Goal: Information Seeking & Learning: Learn about a topic

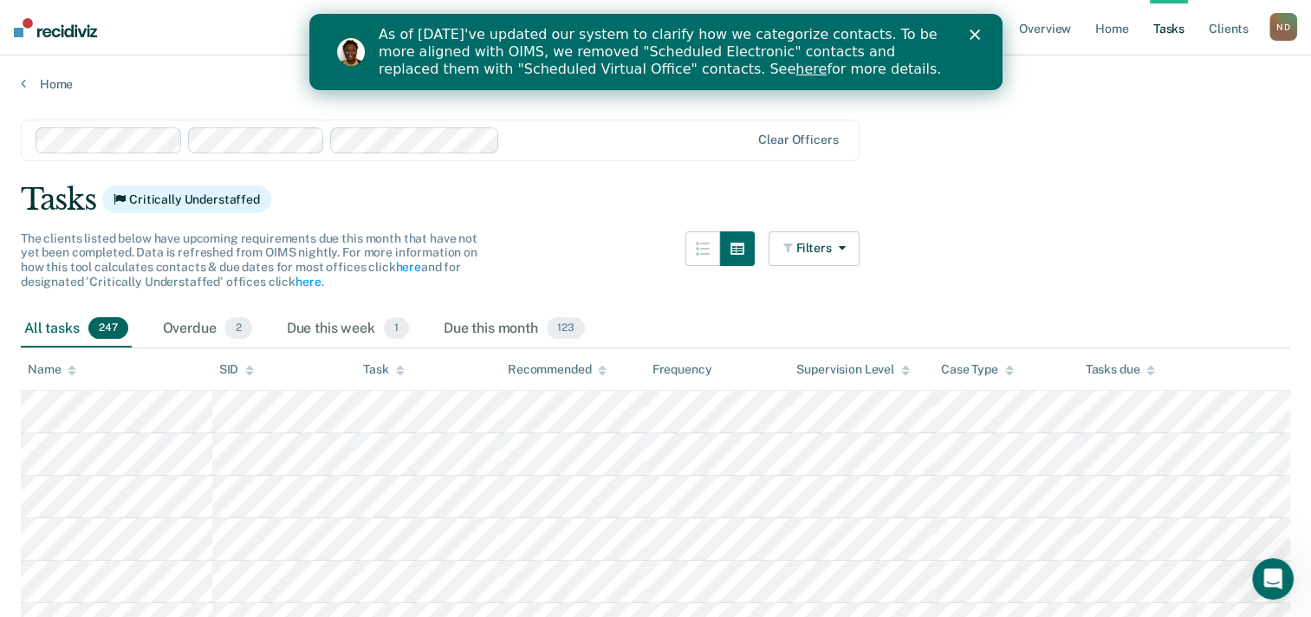
click at [847, 38] on icon "Close" at bounding box center [974, 34] width 10 height 10
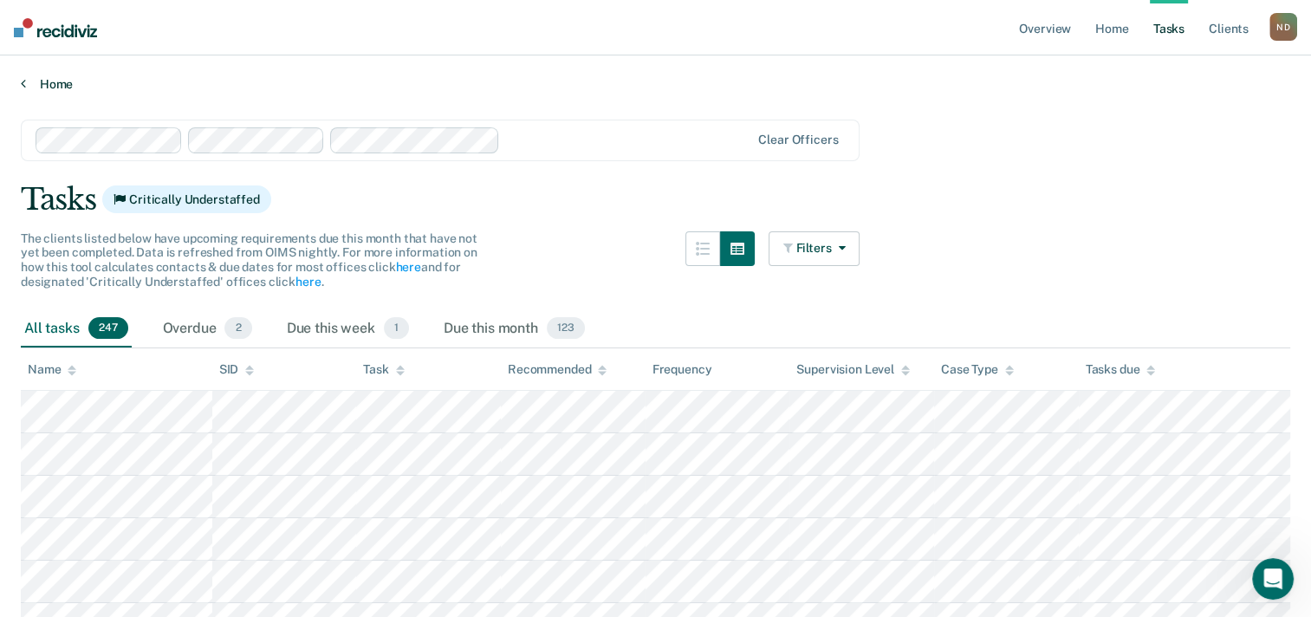
click at [196, 77] on link "Home" at bounding box center [656, 84] width 1270 height 16
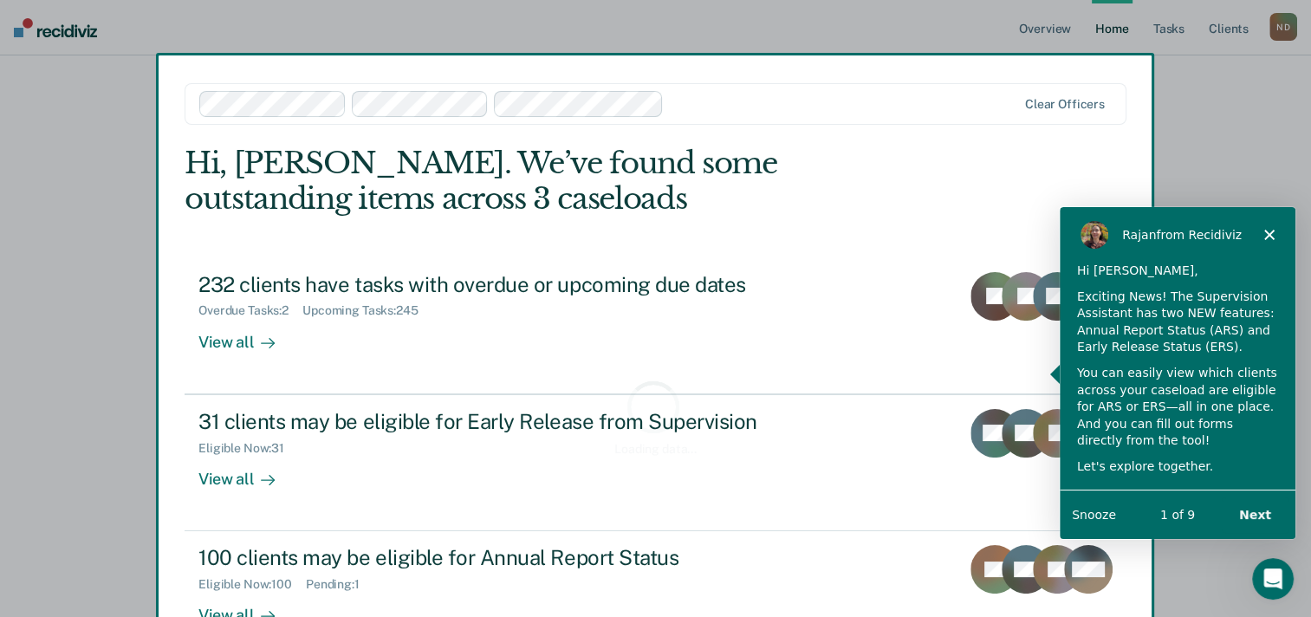
scroll to position [66, 0]
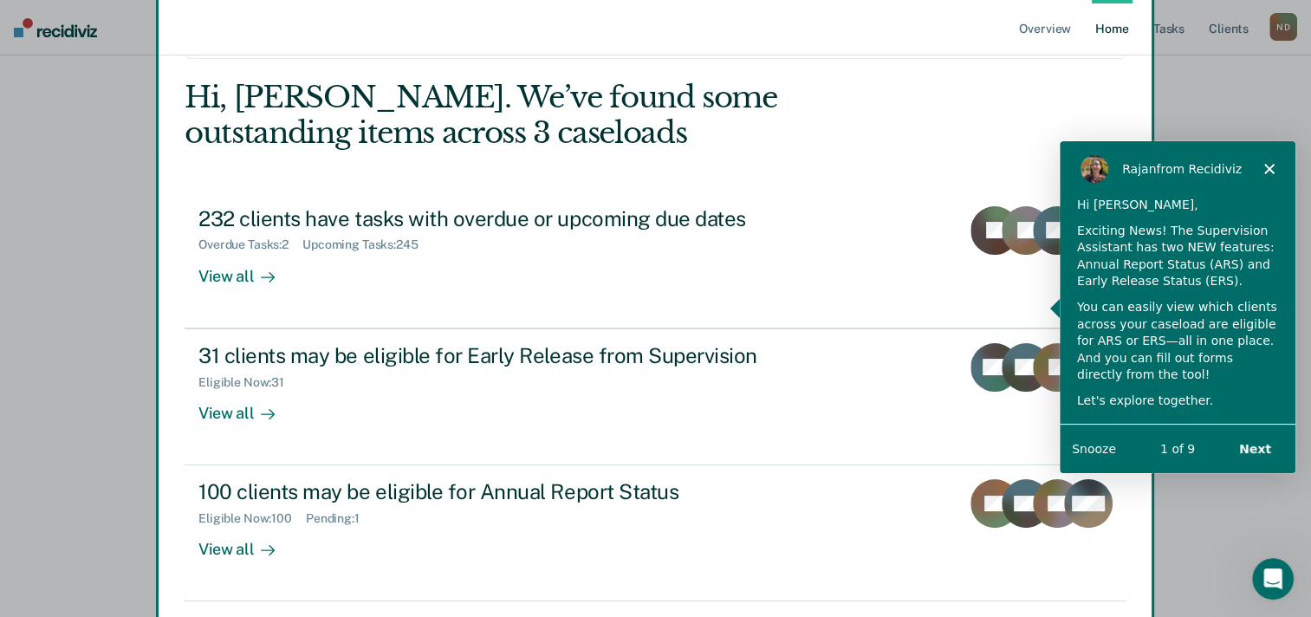
click at [847, 165] on icon "Close" at bounding box center [1269, 167] width 10 height 10
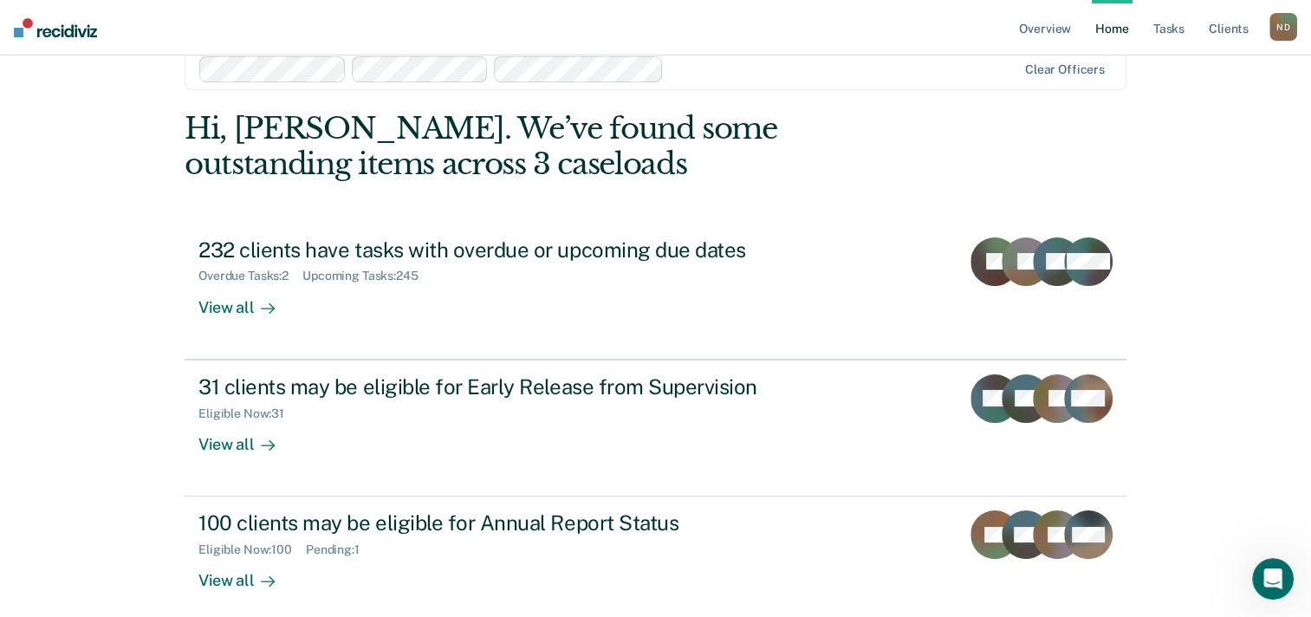
scroll to position [69, 0]
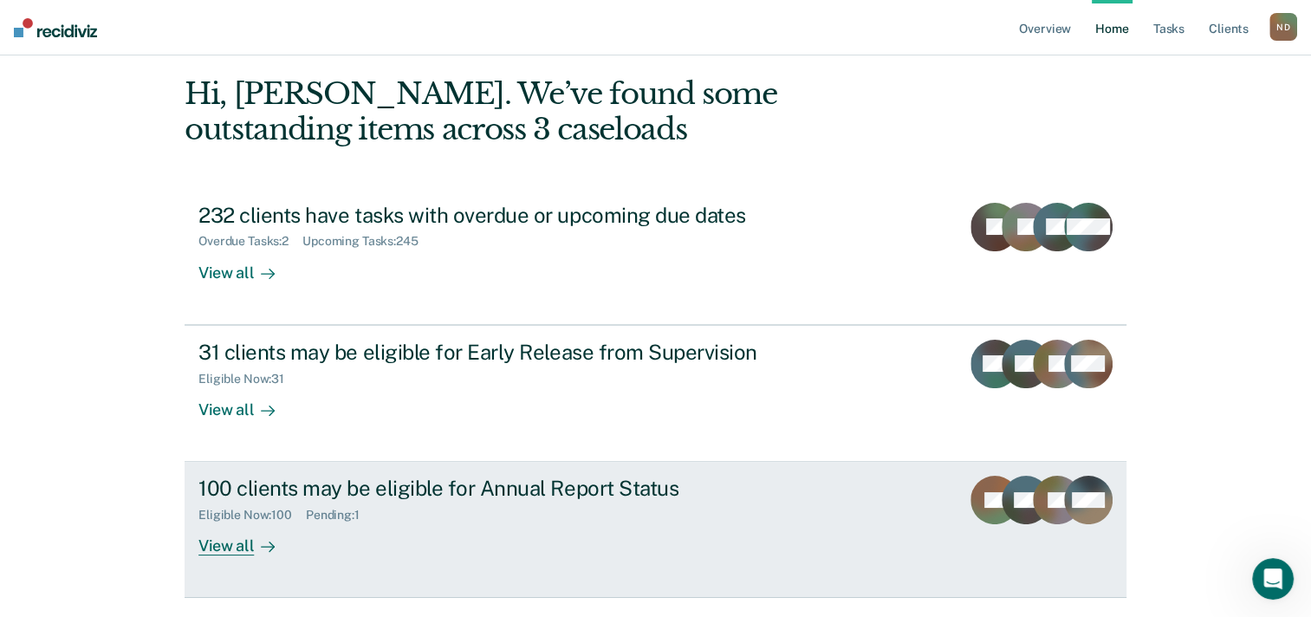
click at [316, 513] on div "Pending : 1" at bounding box center [340, 515] width 68 height 15
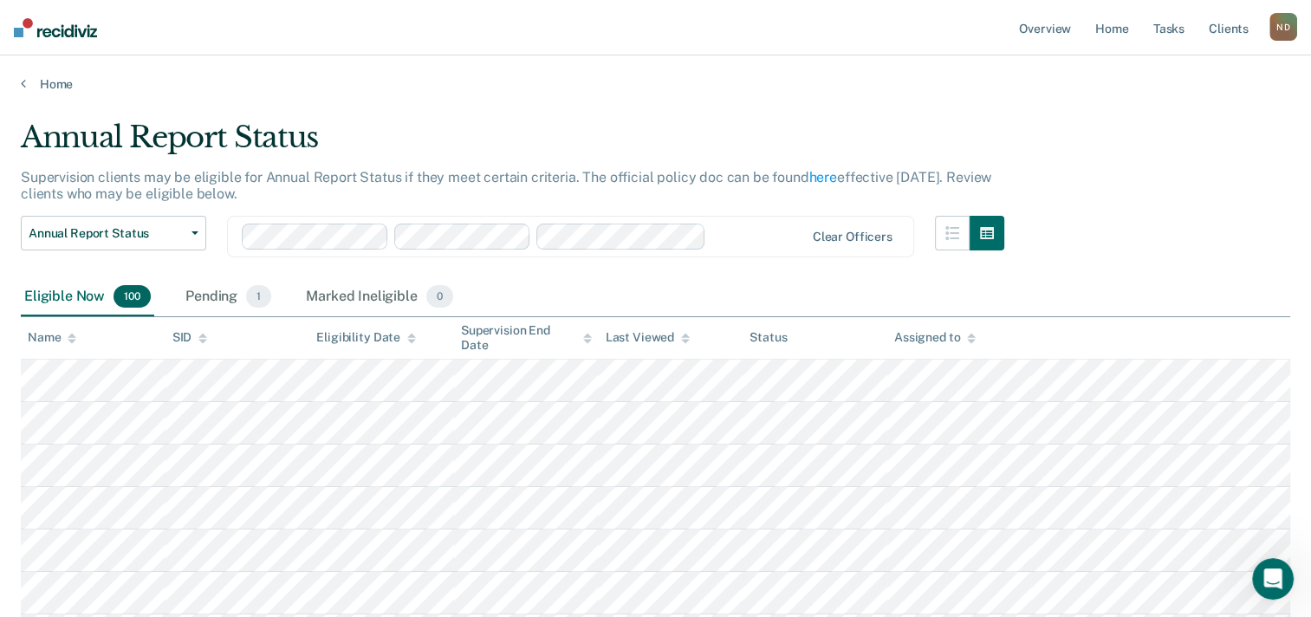
drag, startPoint x: 463, startPoint y: 221, endPoint x: 589, endPoint y: 58, distance: 206.3
click at [589, 58] on div "Home" at bounding box center [655, 73] width 1311 height 36
click at [263, 301] on span "1" at bounding box center [258, 296] width 25 height 23
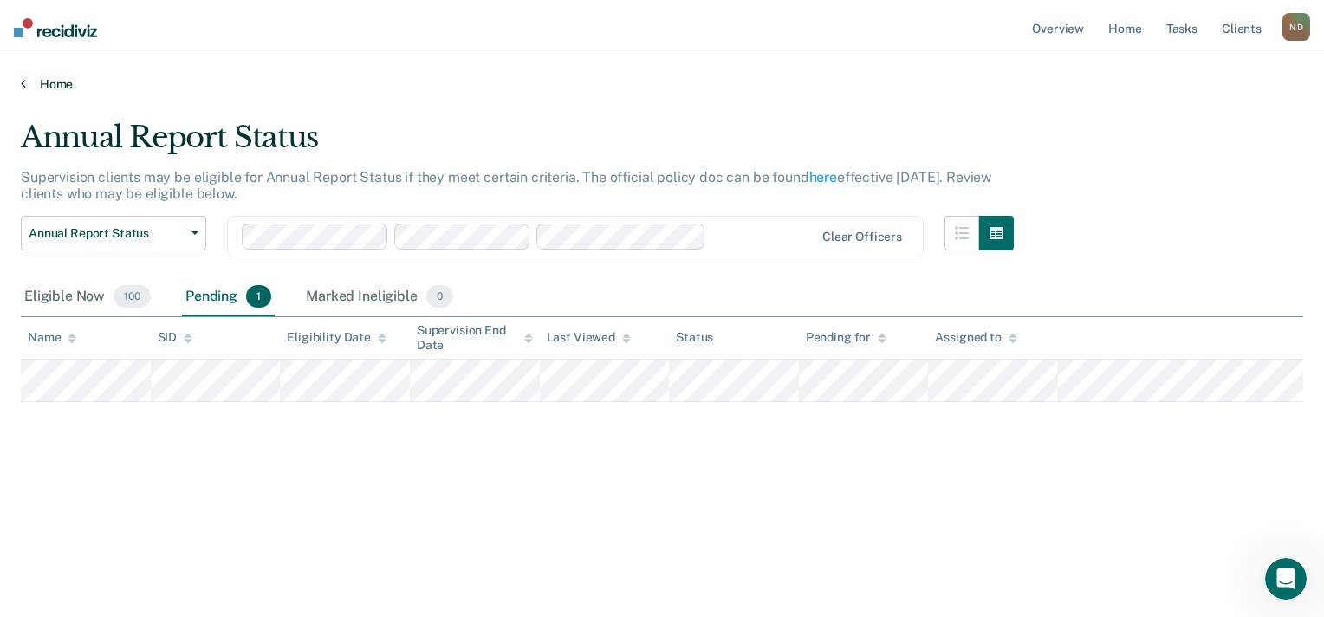
click at [458, 87] on link "Home" at bounding box center [662, 84] width 1283 height 16
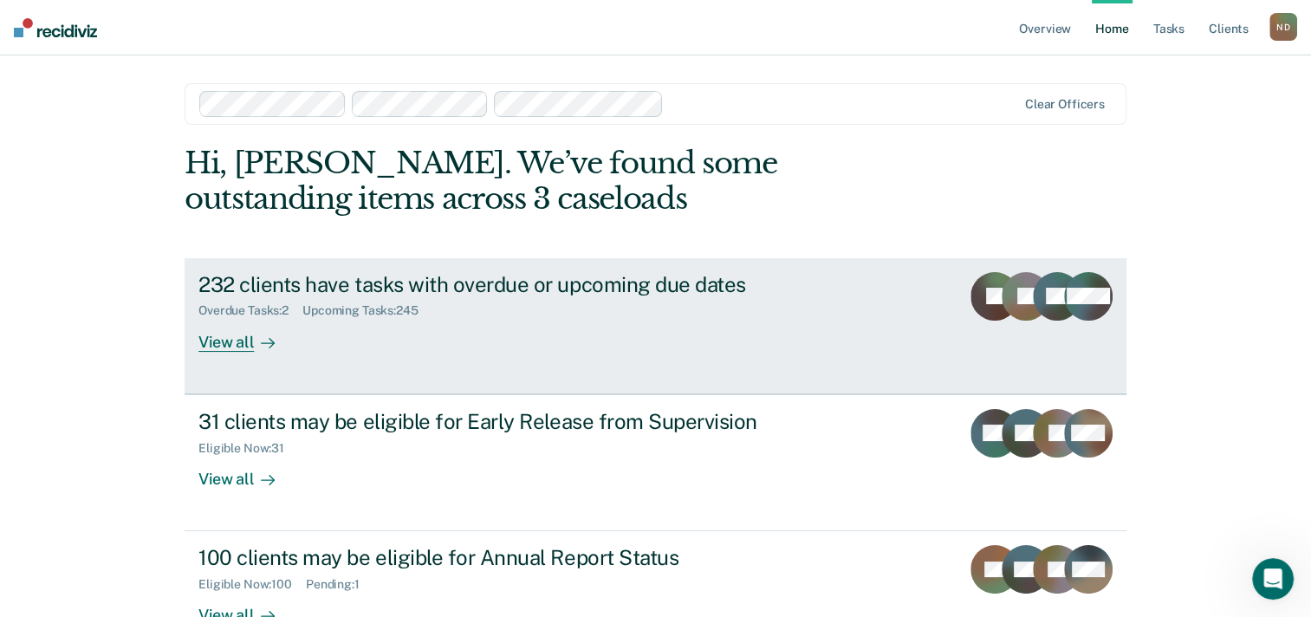
click at [224, 341] on div "View all" at bounding box center [246, 335] width 97 height 34
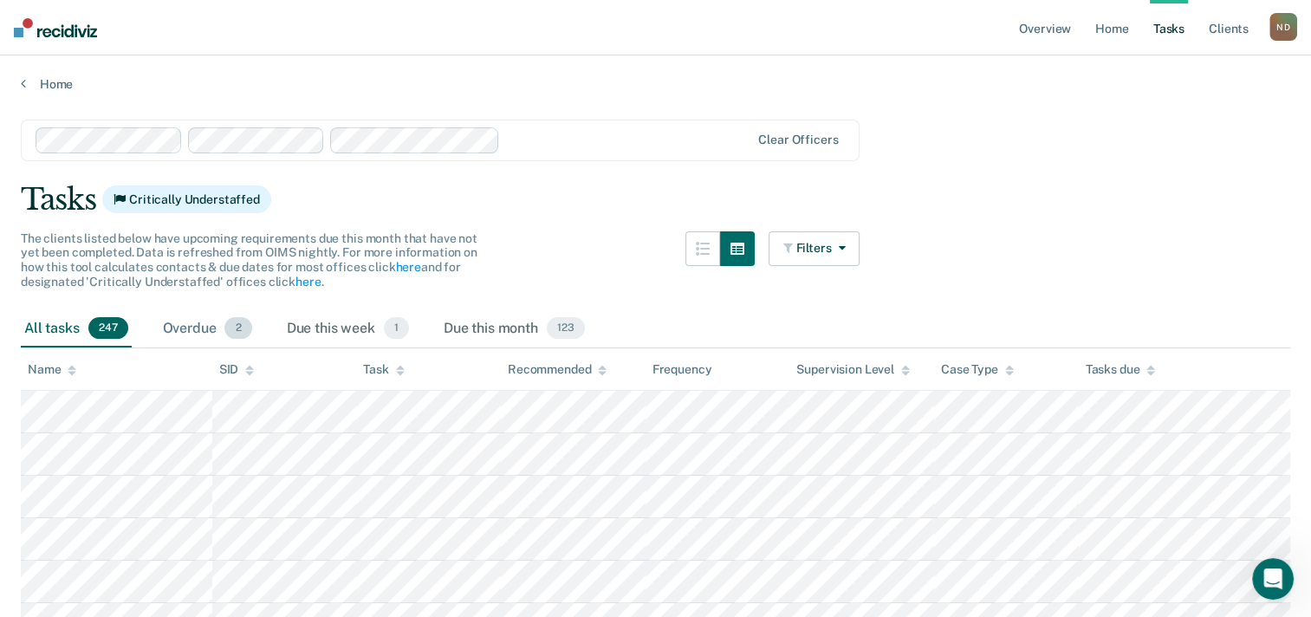
click at [205, 322] on div "Overdue 2" at bounding box center [207, 329] width 96 height 38
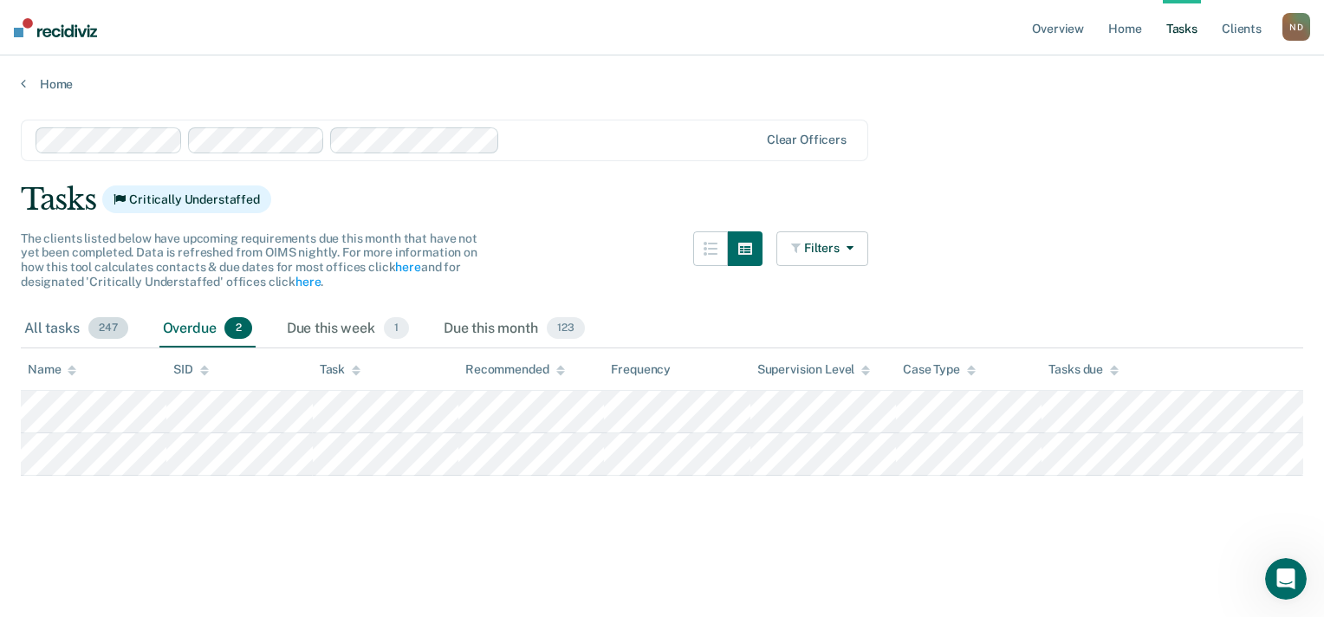
click at [63, 333] on div "All tasks 247" at bounding box center [76, 329] width 111 height 38
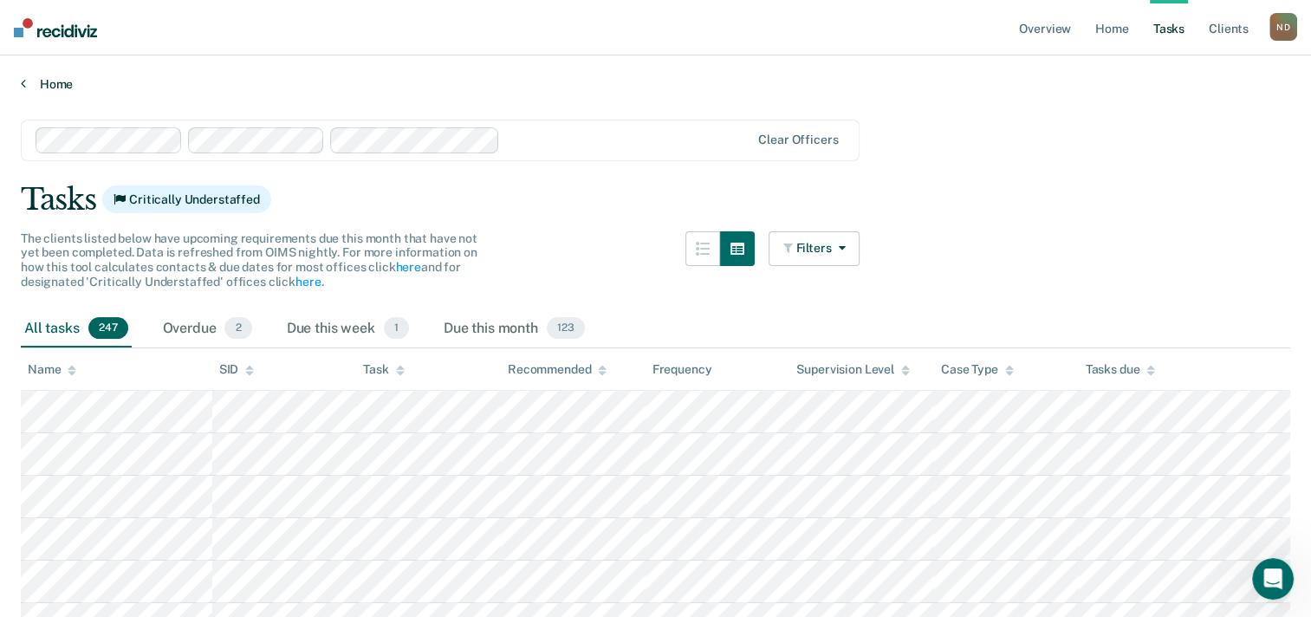
click at [36, 80] on link "Home" at bounding box center [656, 84] width 1270 height 16
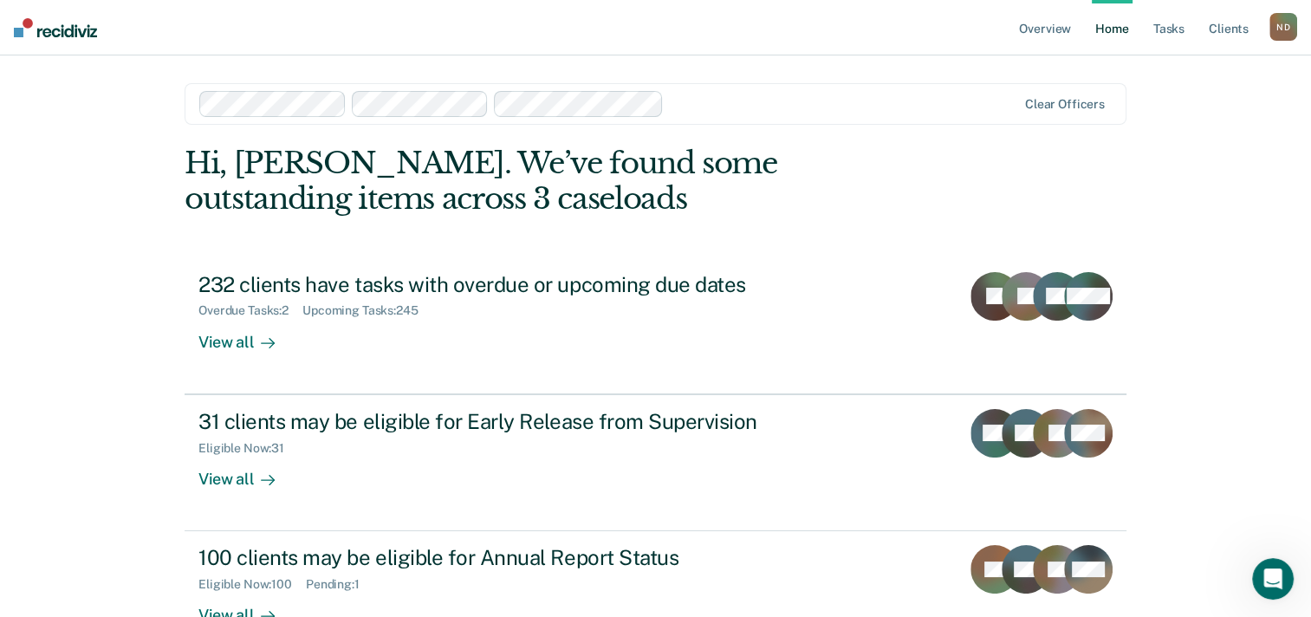
click at [847, 34] on link "Home" at bounding box center [1112, 27] width 40 height 55
click at [847, 35] on link "Home" at bounding box center [1112, 27] width 40 height 55
click at [847, 33] on link "Home" at bounding box center [1112, 27] width 40 height 55
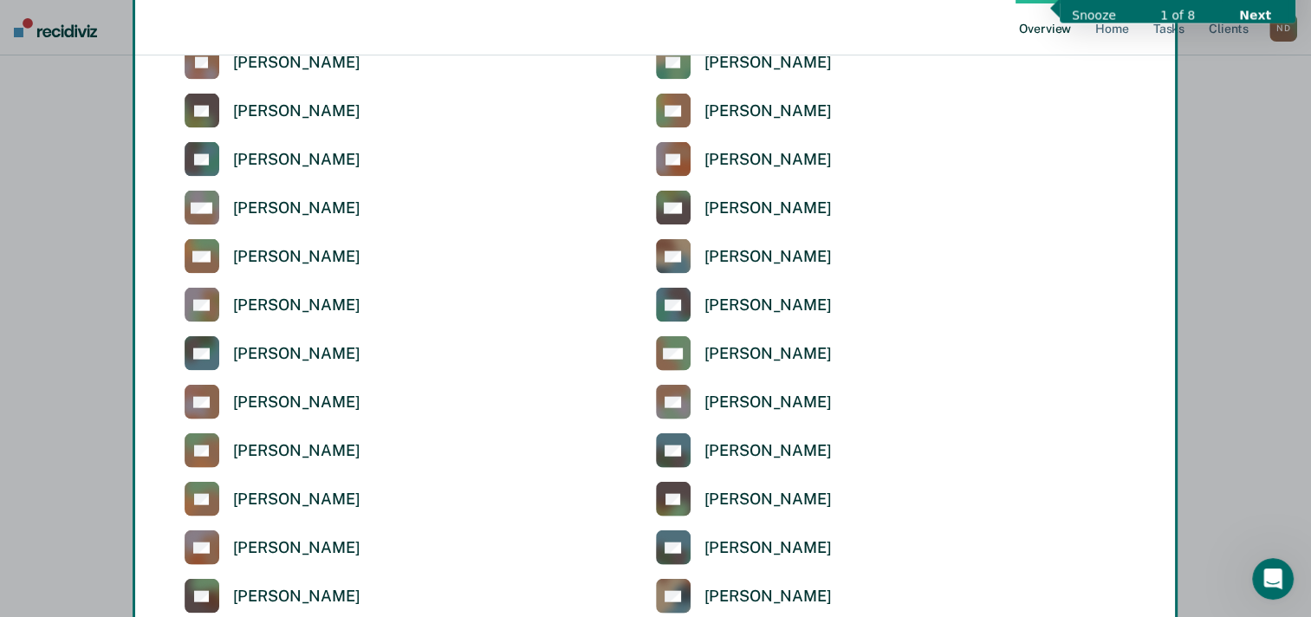
scroll to position [3991, 0]
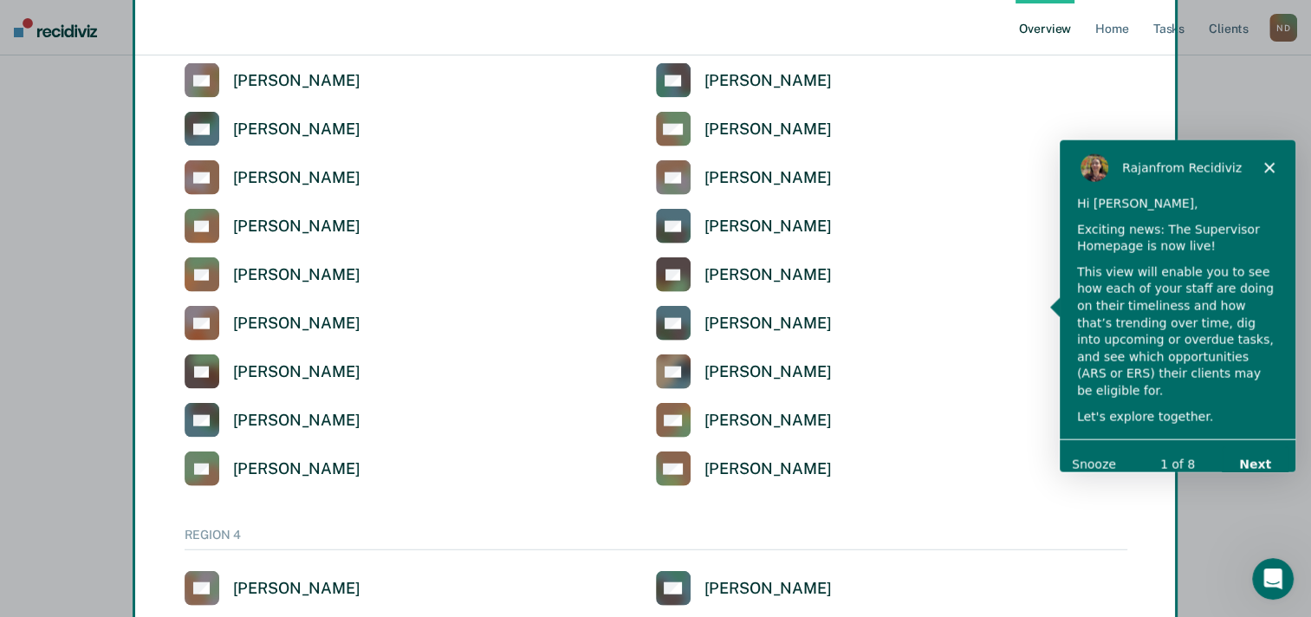
click at [1271, 167] on icon "Close" at bounding box center [1269, 167] width 10 height 10
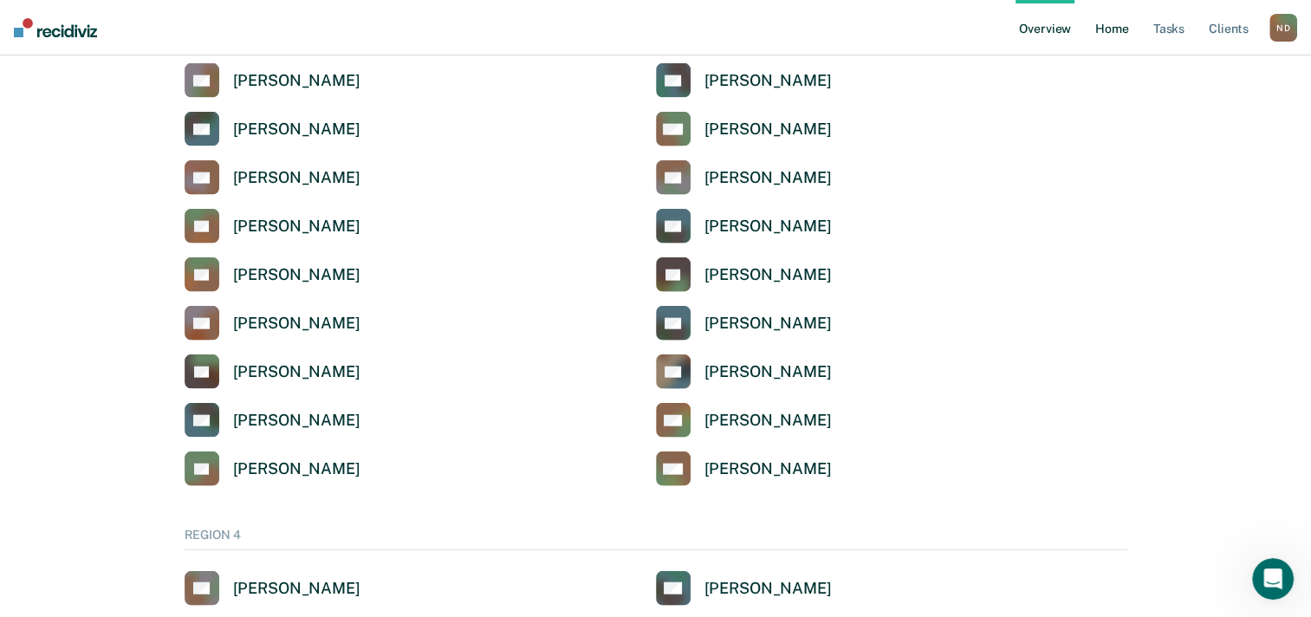
click at [1118, 34] on link "Home" at bounding box center [1112, 27] width 40 height 55
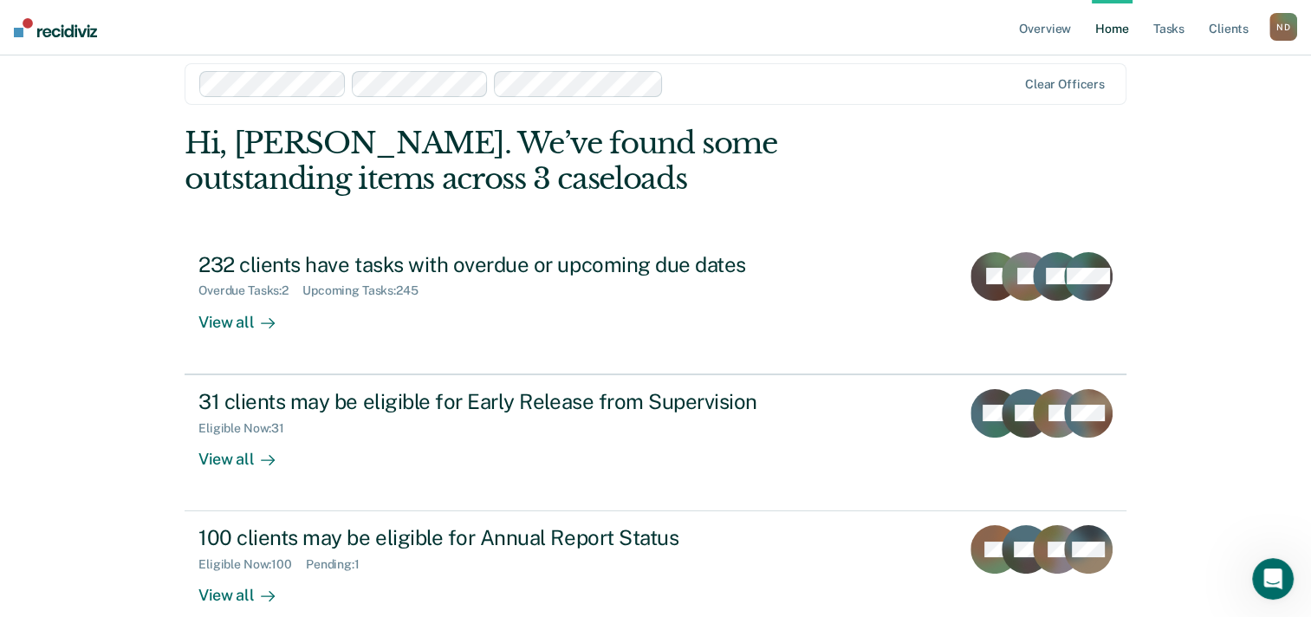
scroll to position [21, 0]
click at [1055, 37] on link "Overview" at bounding box center [1045, 27] width 59 height 55
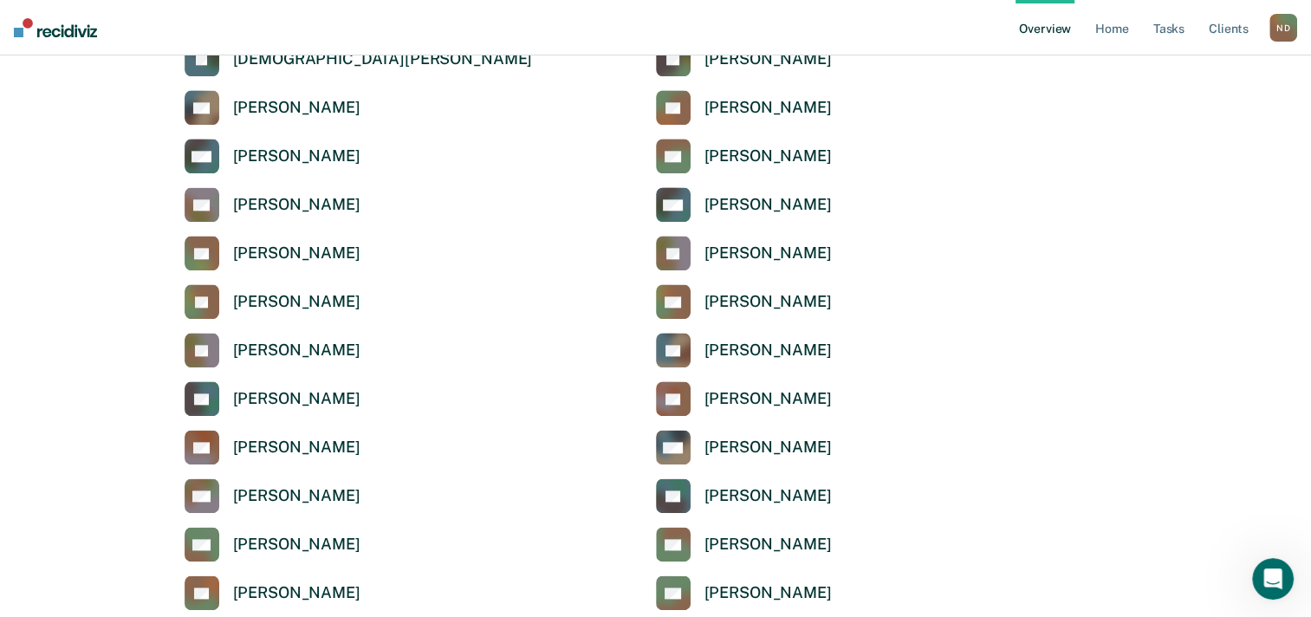
scroll to position [2097, 0]
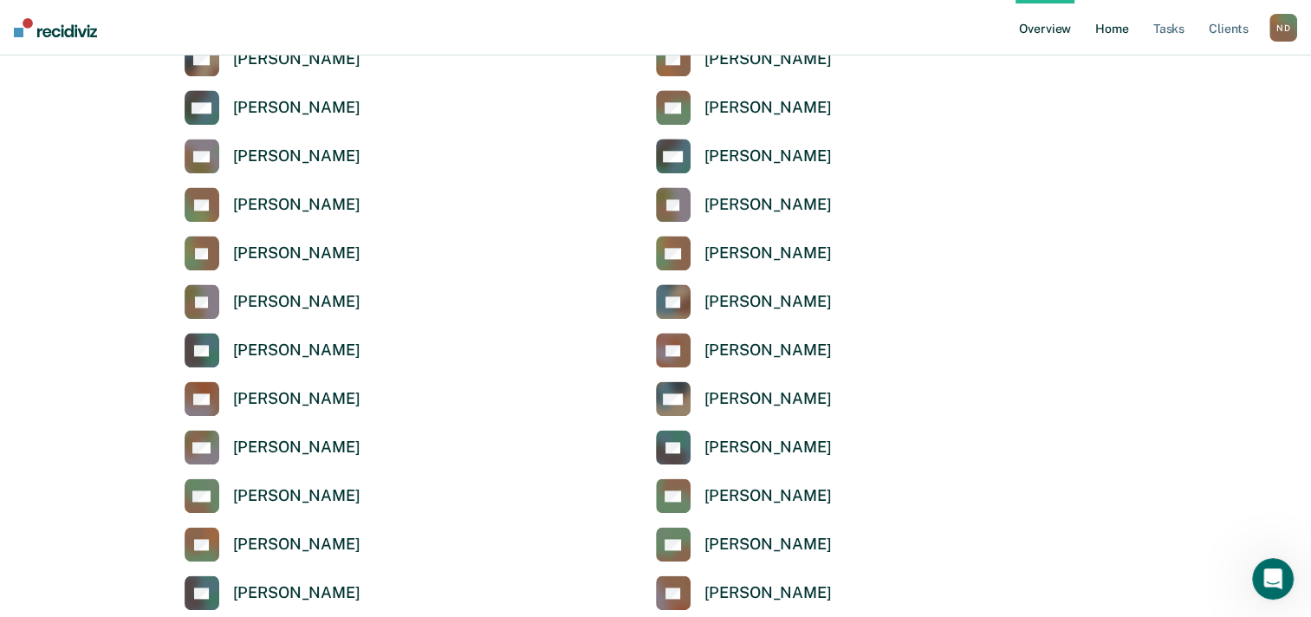
click at [1101, 37] on link "Home" at bounding box center [1112, 27] width 40 height 55
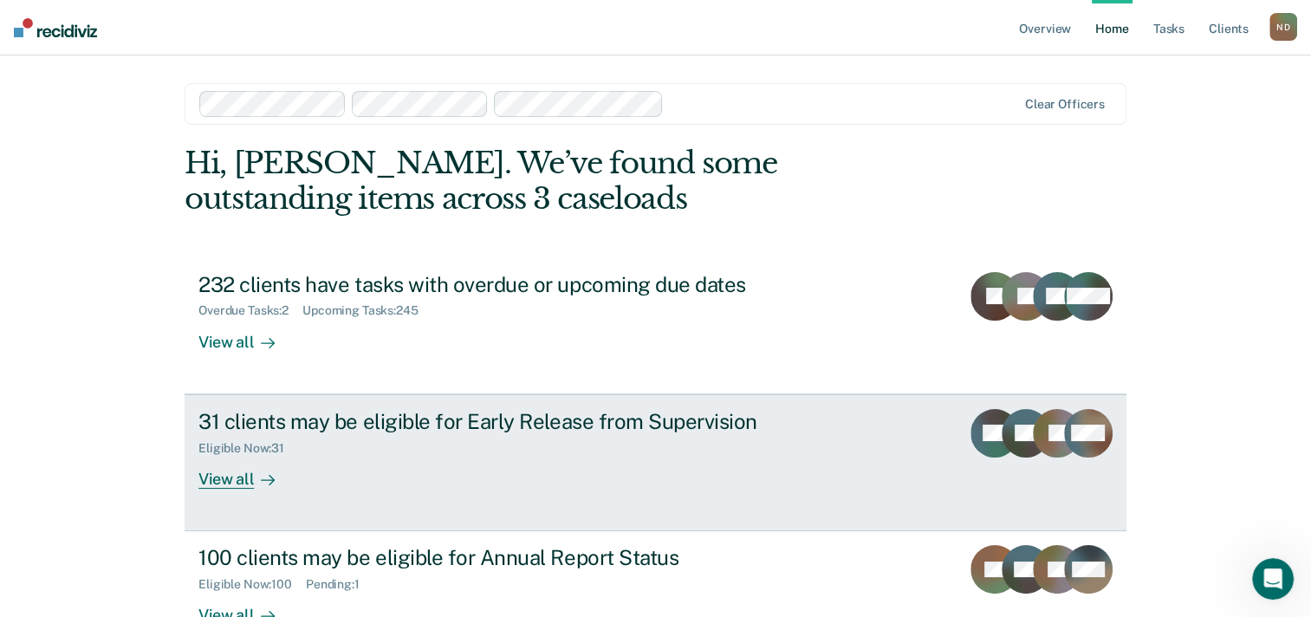
click at [742, 402] on link "31 clients may be eligible for Early Release from Supervision Eligible Now : 31…" at bounding box center [656, 462] width 942 height 137
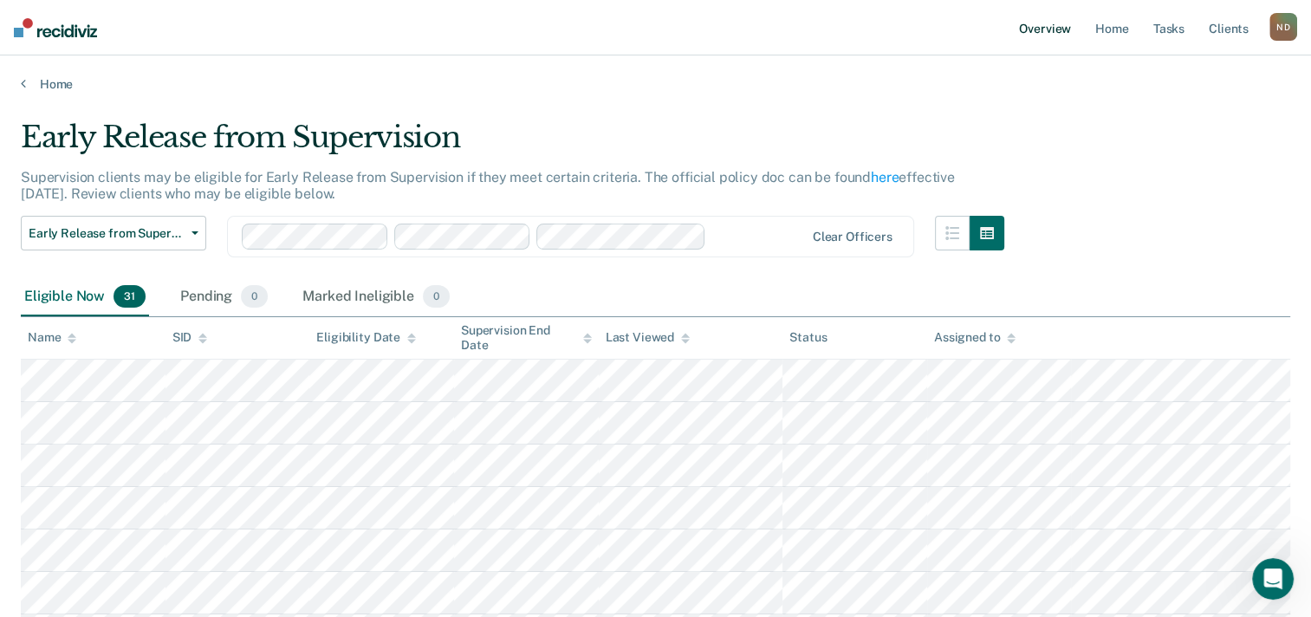
click at [1038, 33] on link "Overview" at bounding box center [1045, 27] width 59 height 55
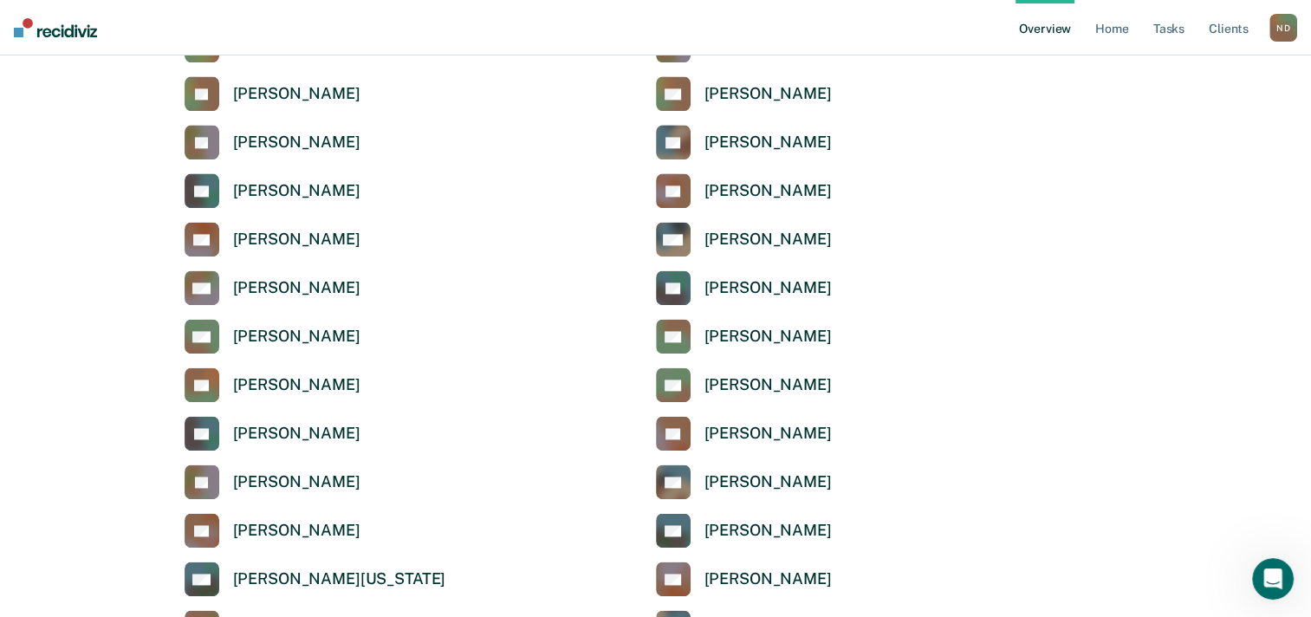
scroll to position [2259, 0]
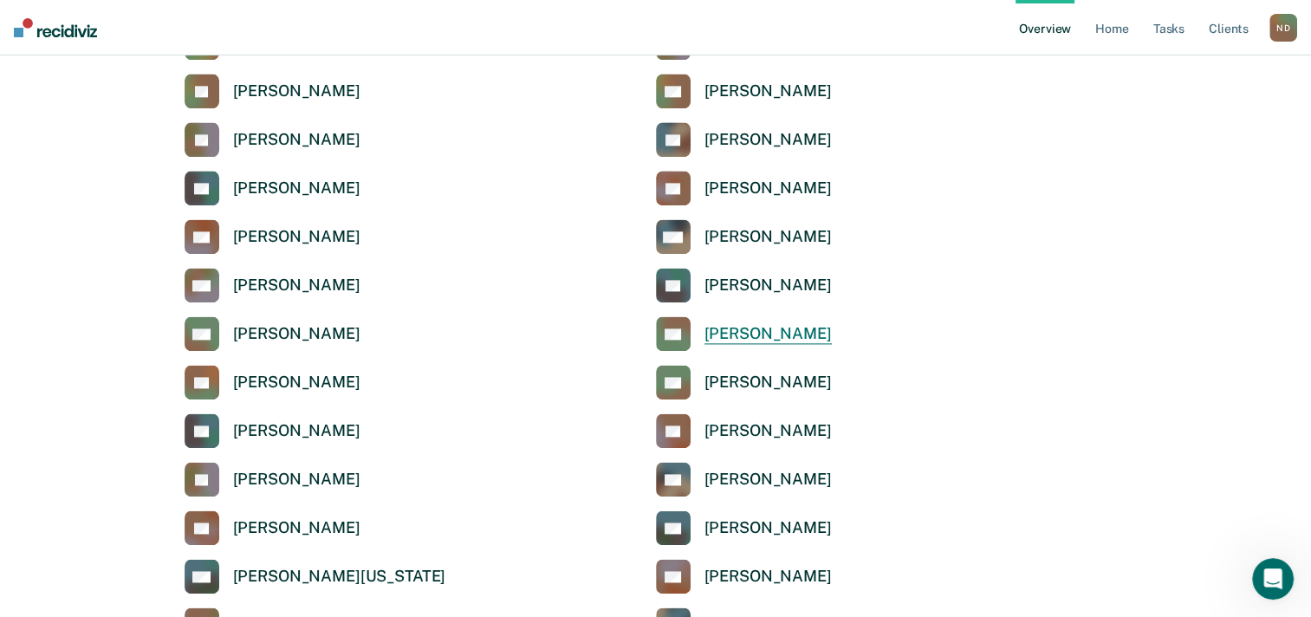
click at [723, 330] on div "[PERSON_NAME]" at bounding box center [768, 334] width 127 height 20
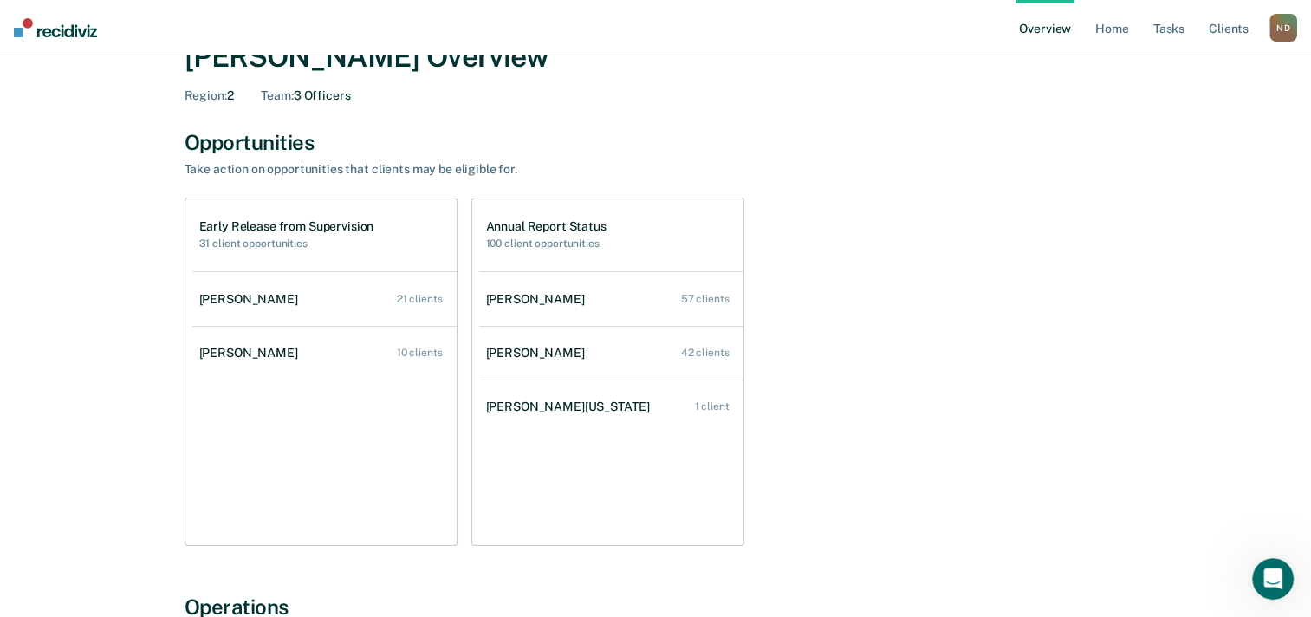
scroll to position [97, 0]
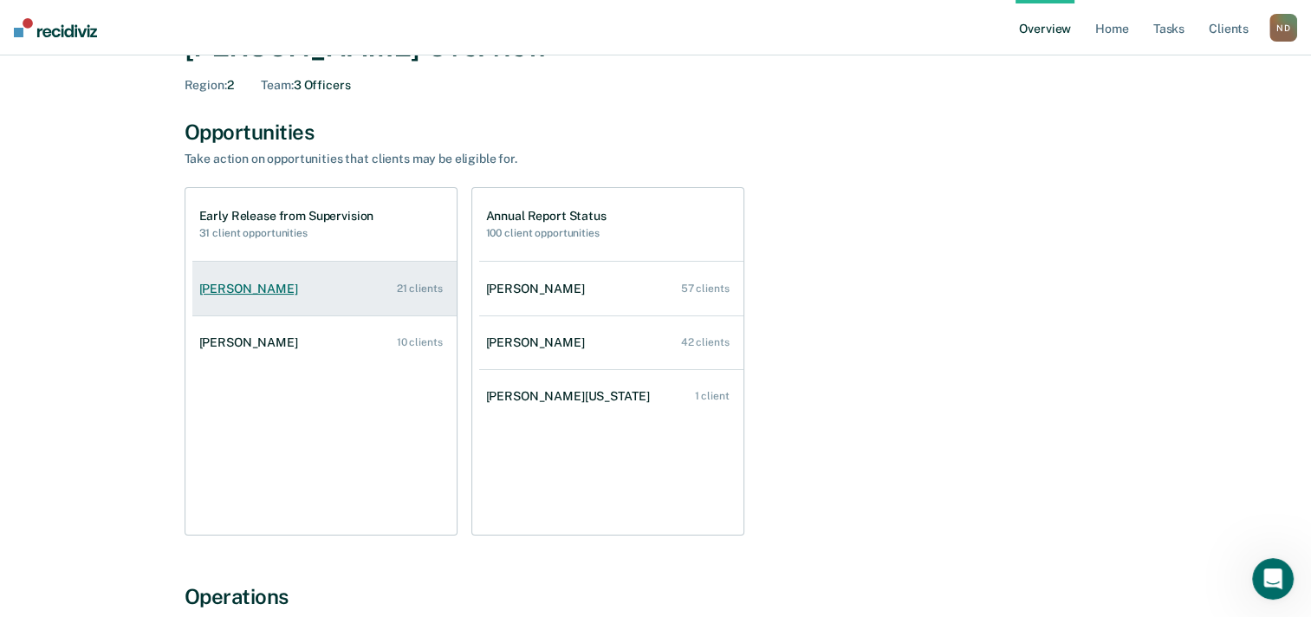
click at [374, 275] on link "[PERSON_NAME] 21 clients" at bounding box center [324, 288] width 264 height 49
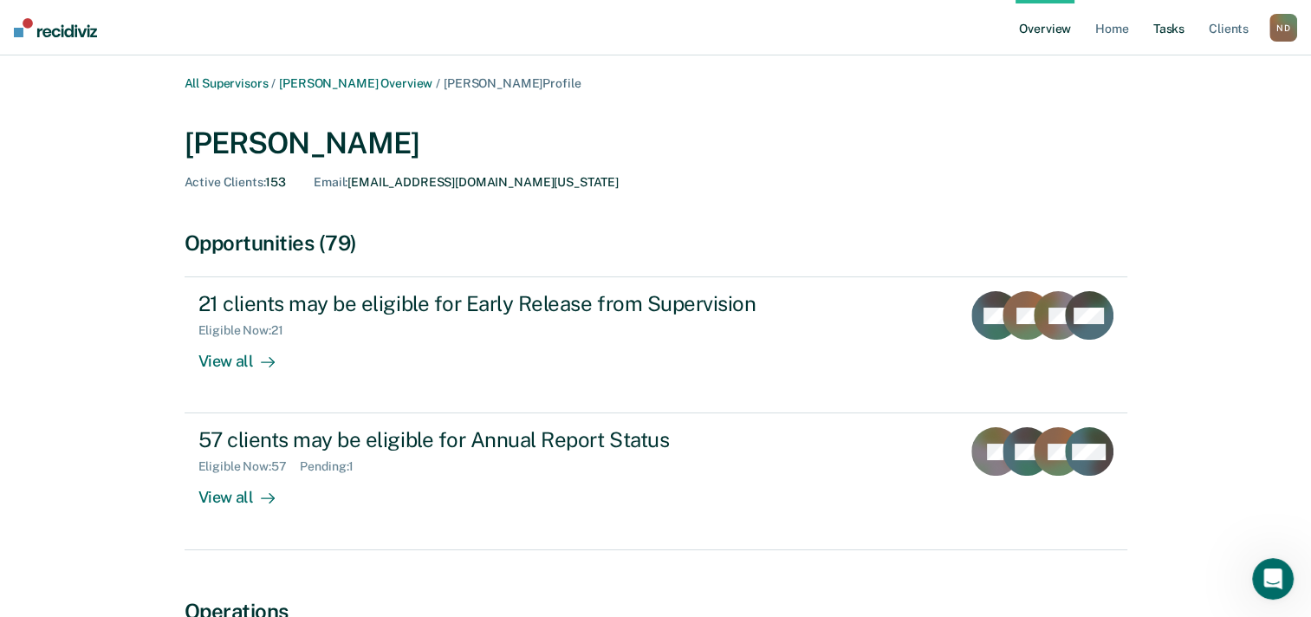
click at [1167, 51] on link "Tasks" at bounding box center [1169, 27] width 38 height 55
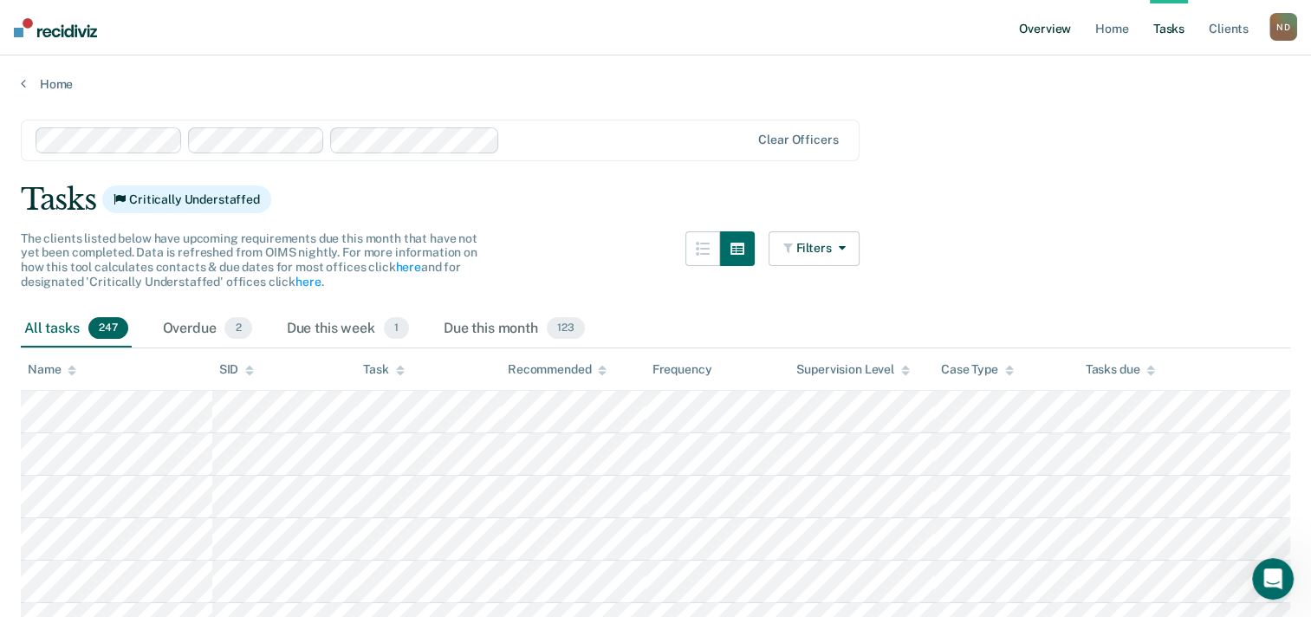
click at [1061, 32] on link "Overview" at bounding box center [1045, 27] width 59 height 55
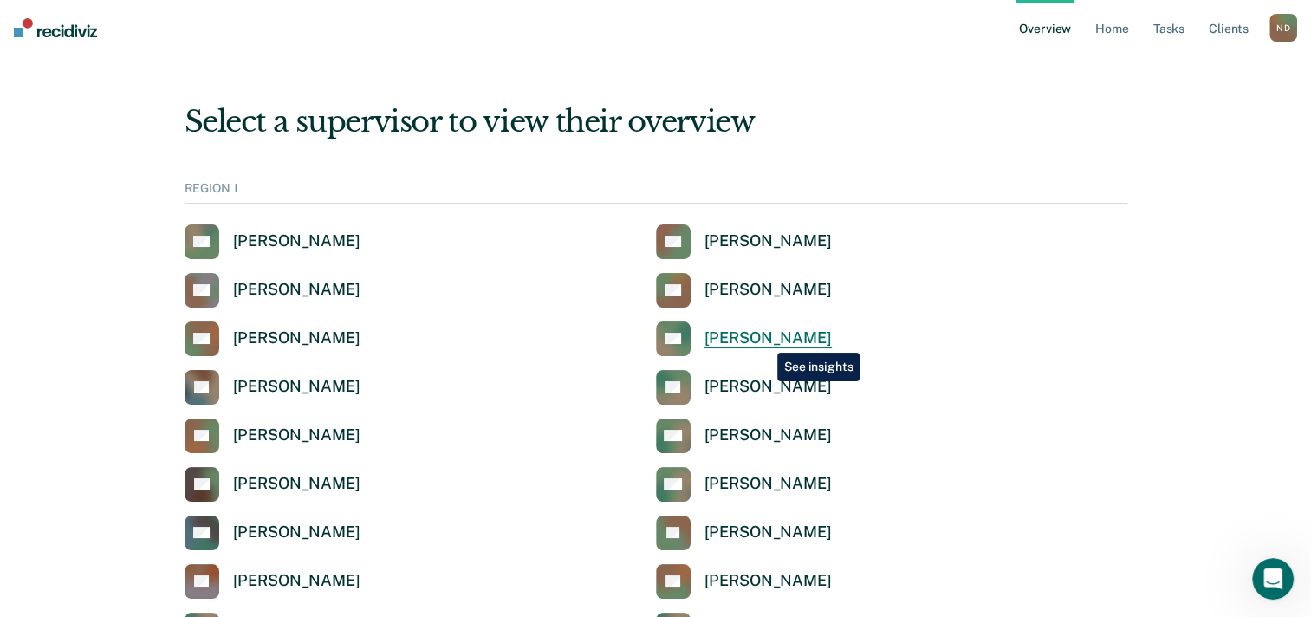
click at [764, 340] on div "[PERSON_NAME]" at bounding box center [768, 338] width 127 height 20
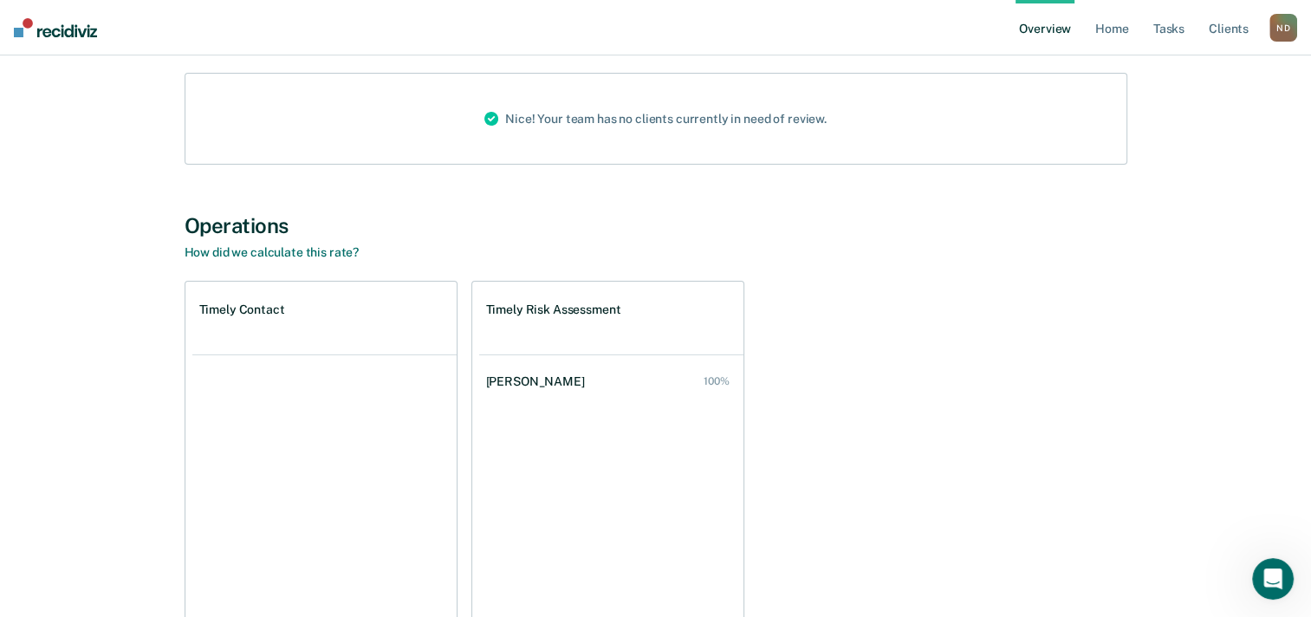
scroll to position [213, 0]
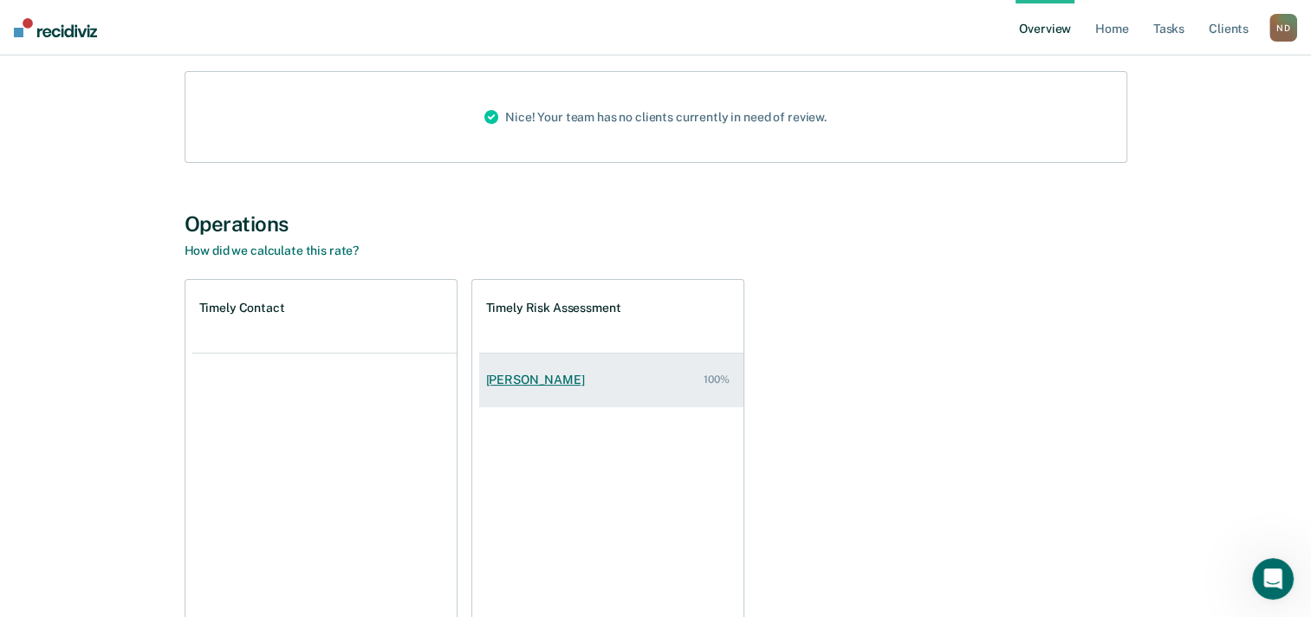
click at [583, 373] on div "[PERSON_NAME]" at bounding box center [539, 380] width 106 height 15
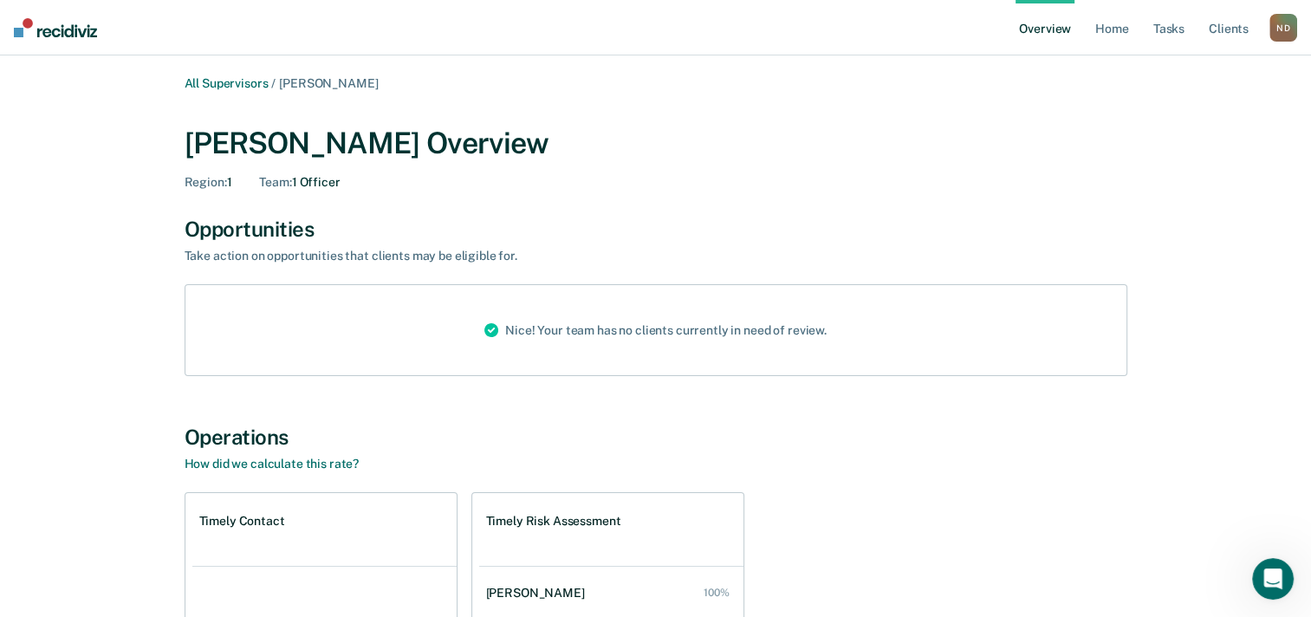
scroll to position [213, 0]
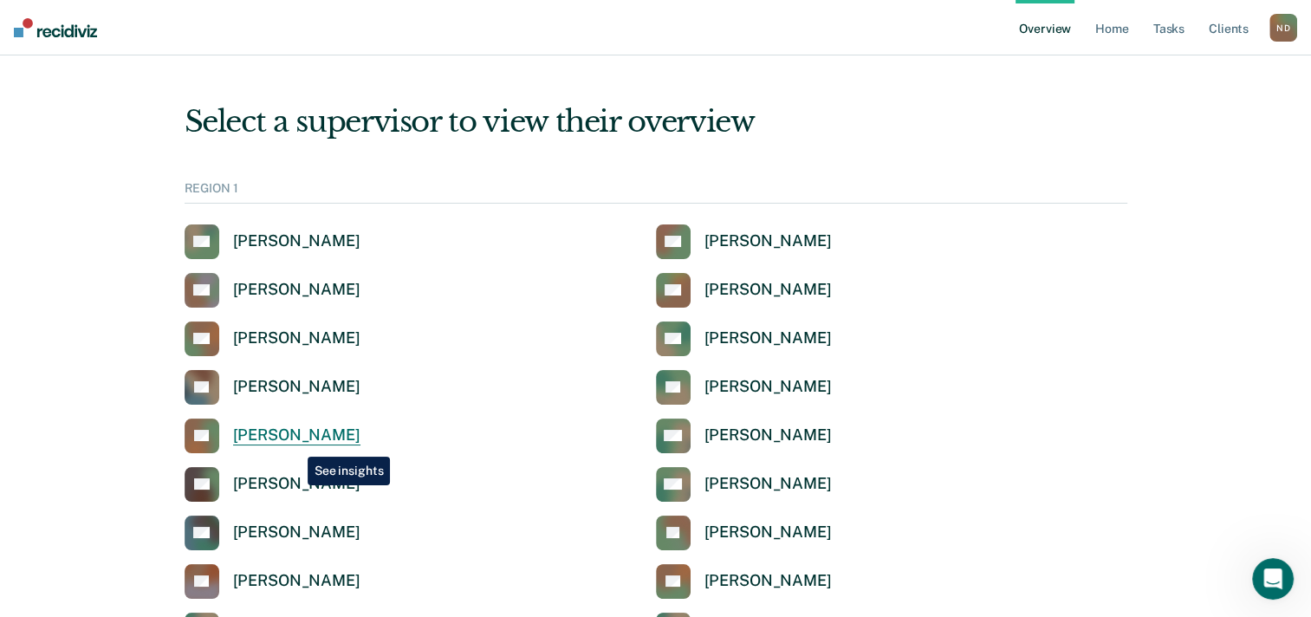
click at [295, 444] on div "[PERSON_NAME]" at bounding box center [296, 436] width 127 height 20
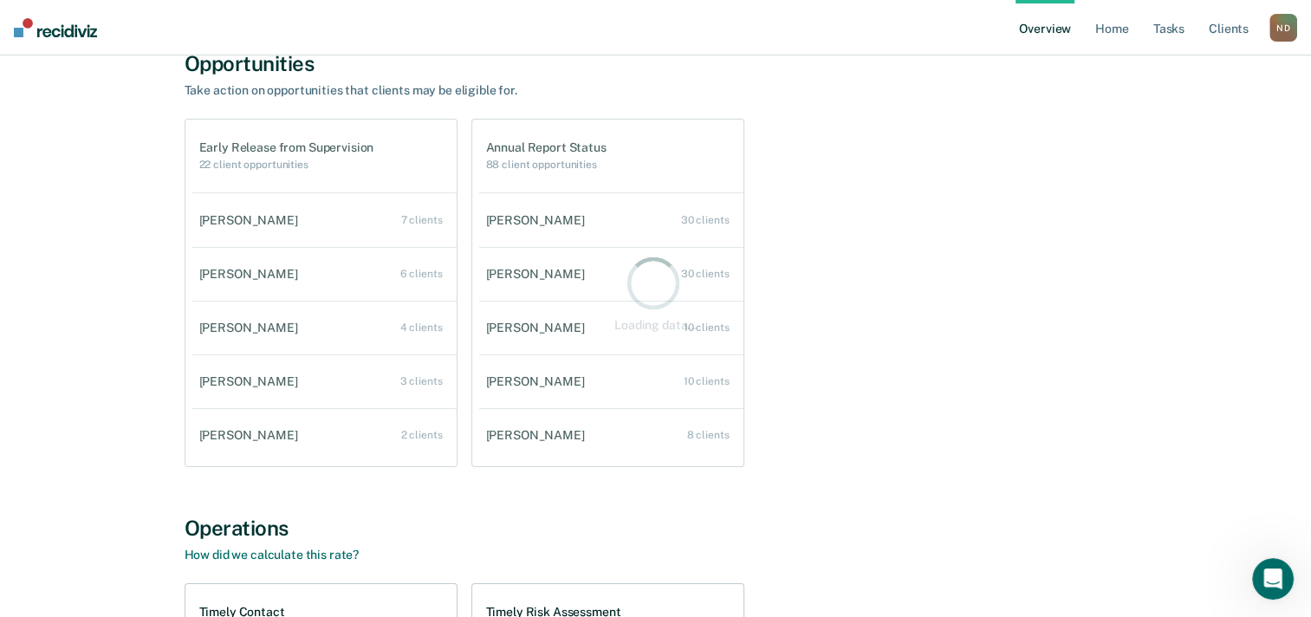
scroll to position [177, 0]
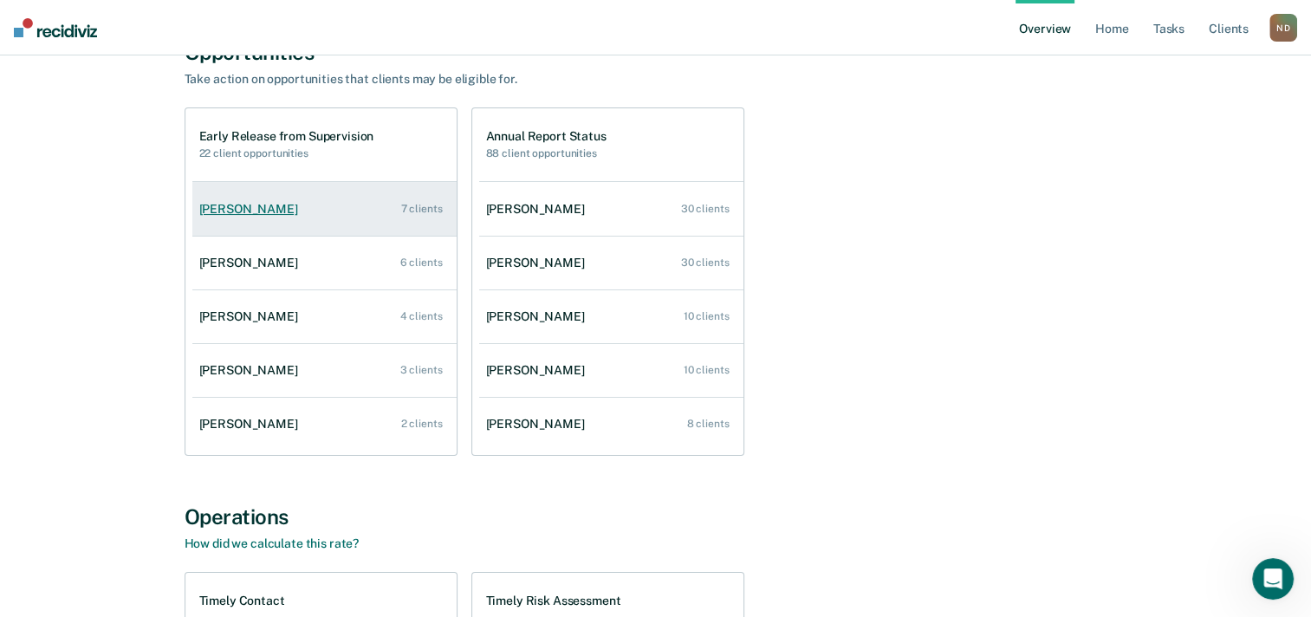
click at [329, 213] on link "[PERSON_NAME] 7 clients" at bounding box center [324, 209] width 264 height 49
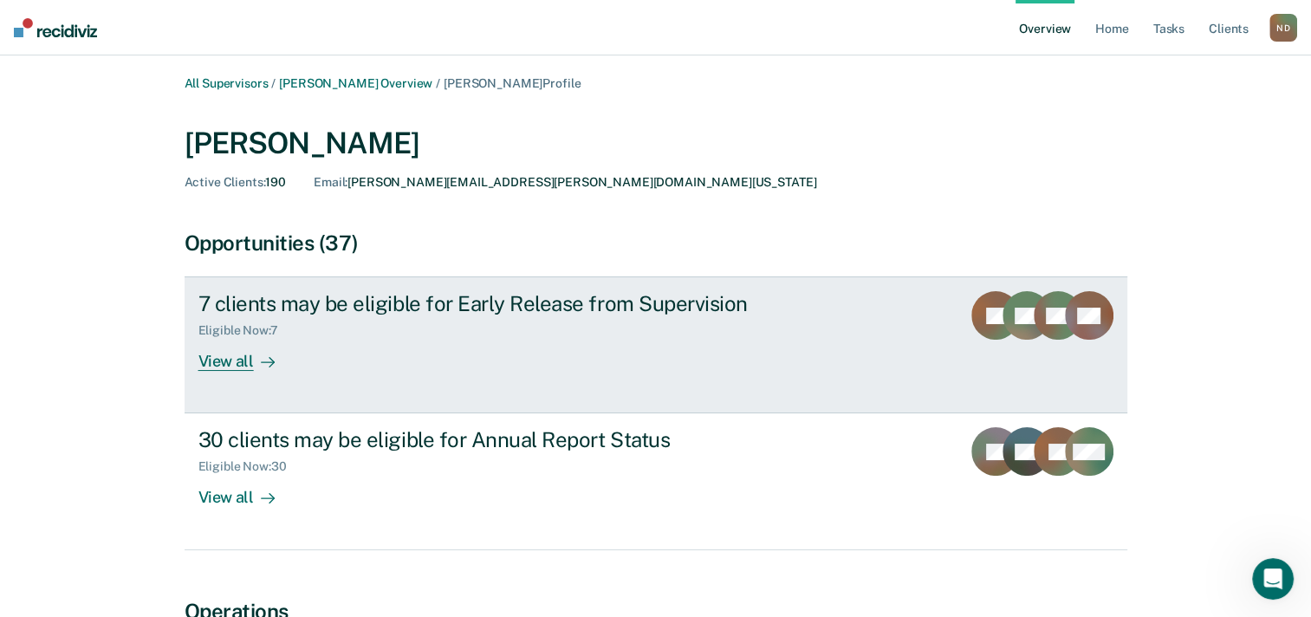
click at [586, 329] on div "Eligible Now : 7" at bounding box center [502, 327] width 608 height 22
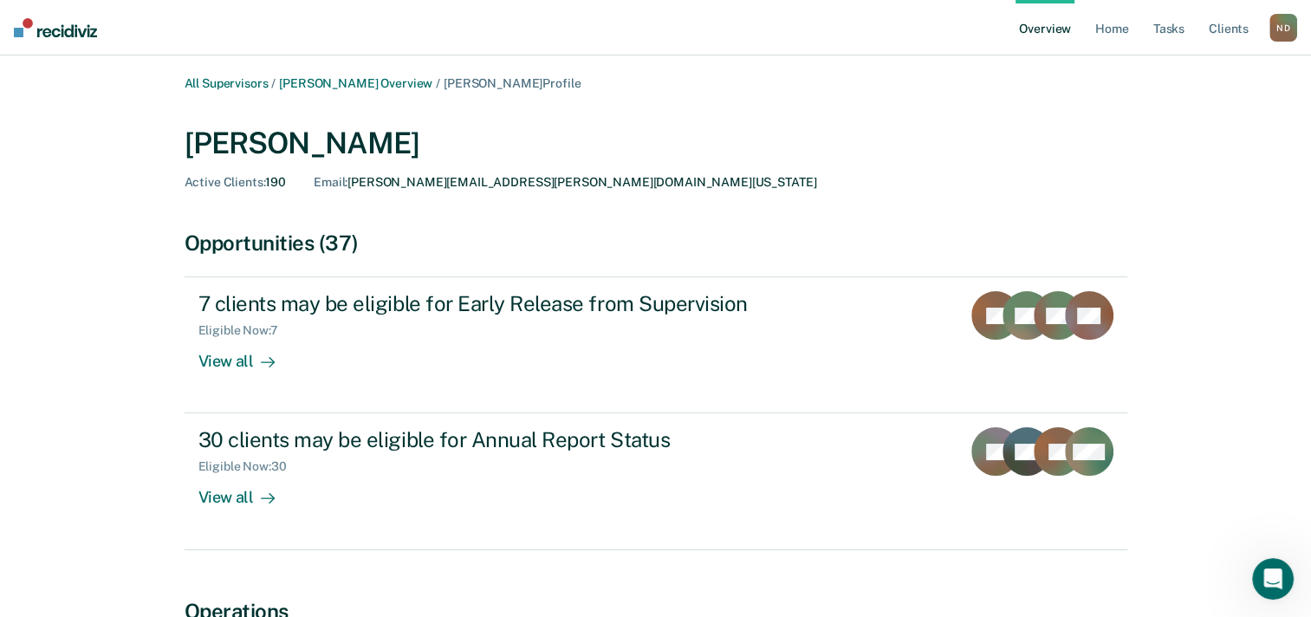
click at [1035, 30] on link "Overview" at bounding box center [1045, 27] width 59 height 55
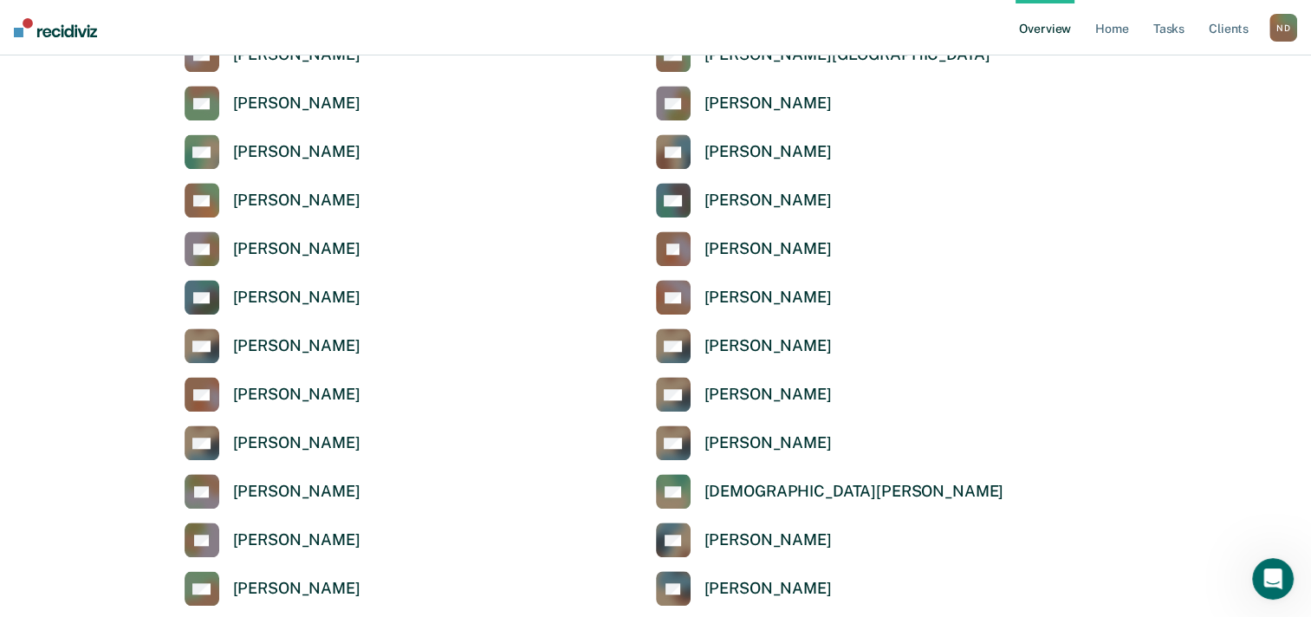
scroll to position [1472, 0]
